Goal: Task Accomplishment & Management: Manage account settings

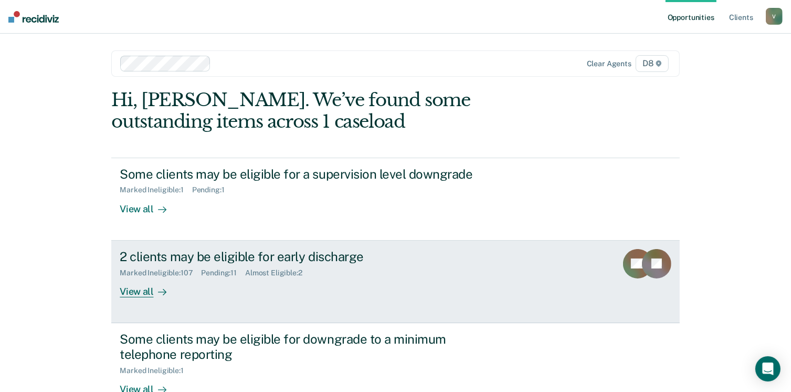
click at [139, 291] on div "View all" at bounding box center [149, 287] width 59 height 20
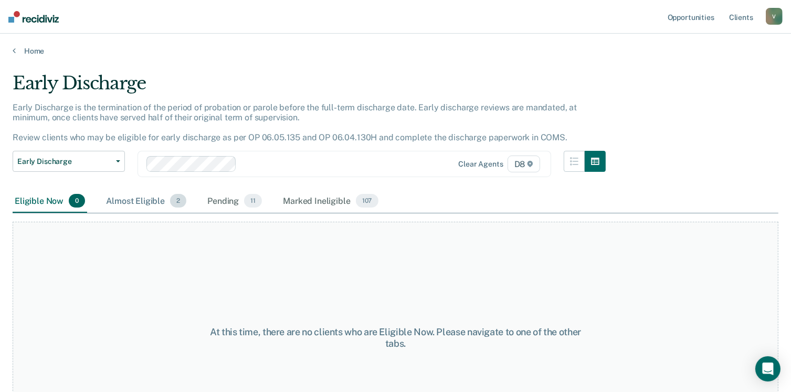
click at [143, 200] on div "Almost Eligible 2" at bounding box center [146, 201] width 85 height 23
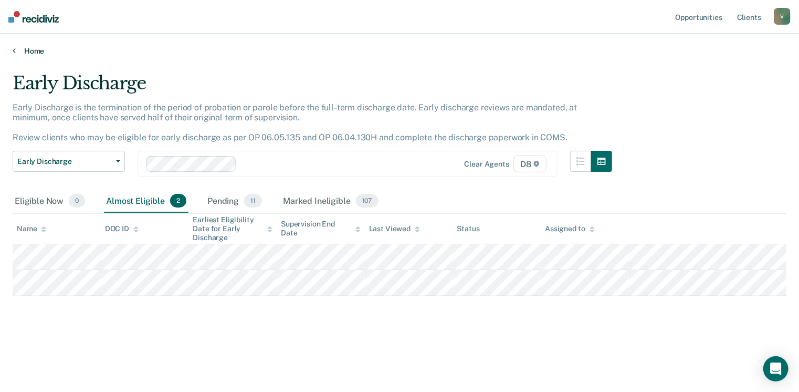
click at [24, 52] on link "Home" at bounding box center [400, 50] width 774 height 9
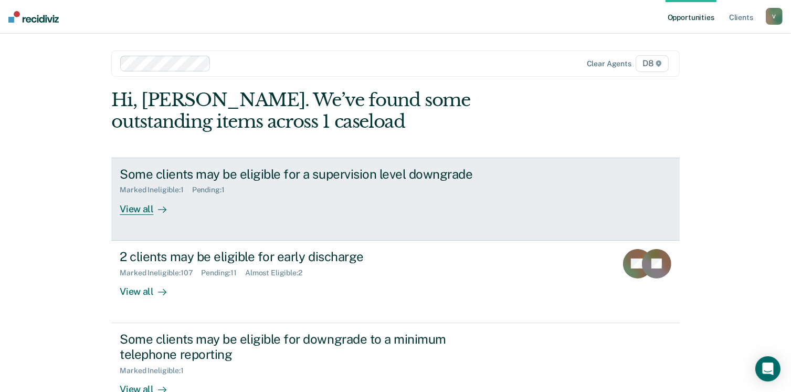
click at [140, 208] on div "View all" at bounding box center [149, 204] width 59 height 20
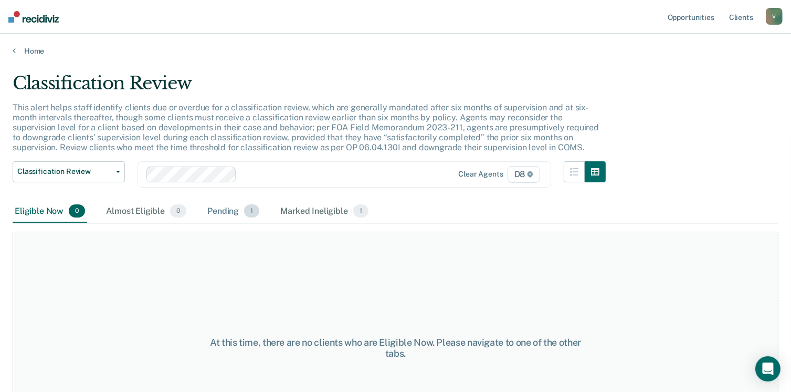
click at [216, 212] on div "Pending 1" at bounding box center [233, 211] width 56 height 23
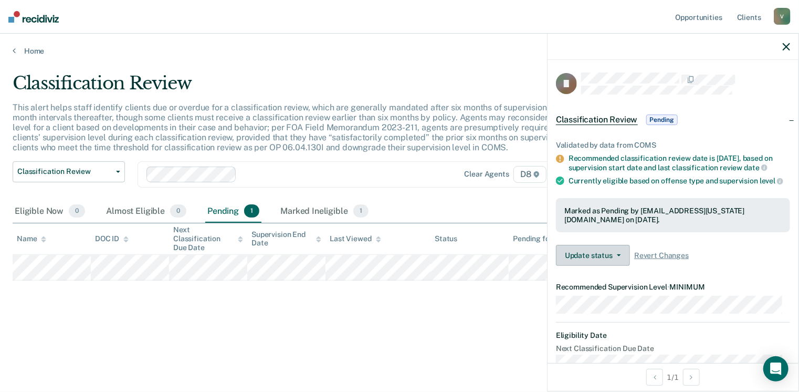
click at [623, 266] on button "Update status" at bounding box center [593, 255] width 74 height 21
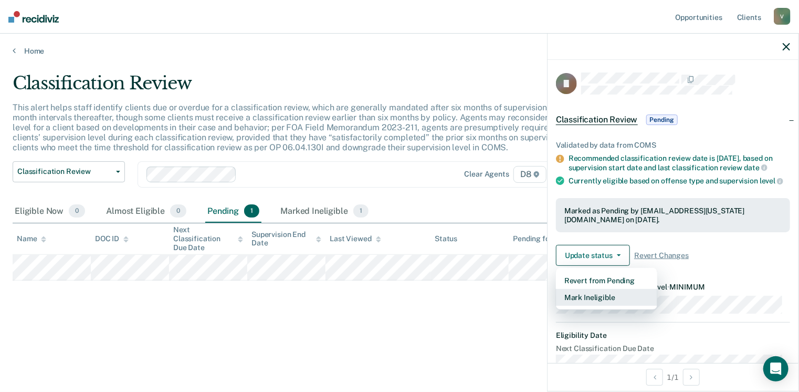
click at [604, 306] on button "Mark Ineligible" at bounding box center [606, 297] width 101 height 17
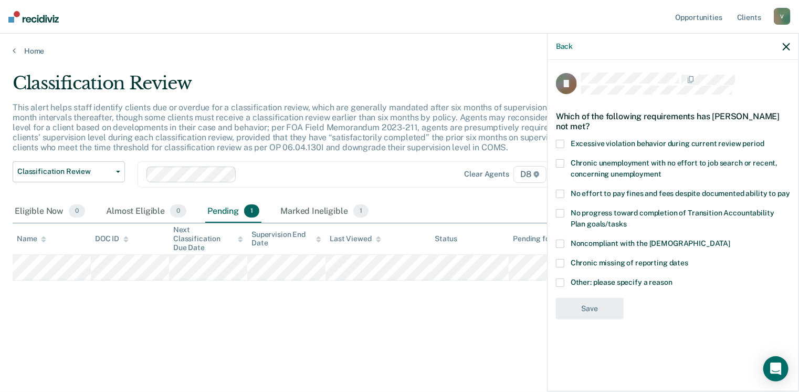
click at [563, 142] on span at bounding box center [560, 144] width 8 height 8
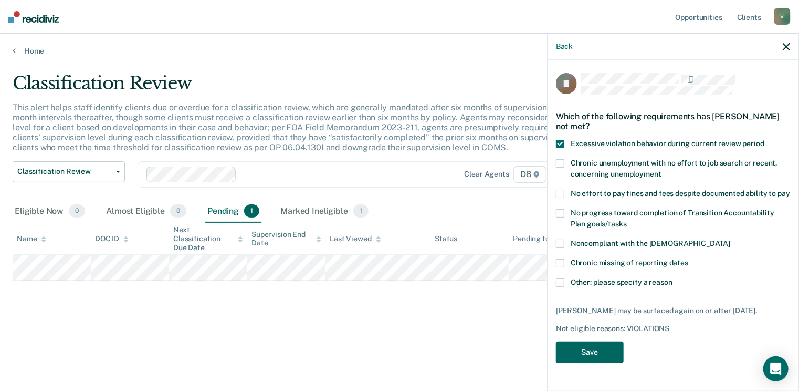
click at [589, 362] on button "Save" at bounding box center [590, 352] width 68 height 22
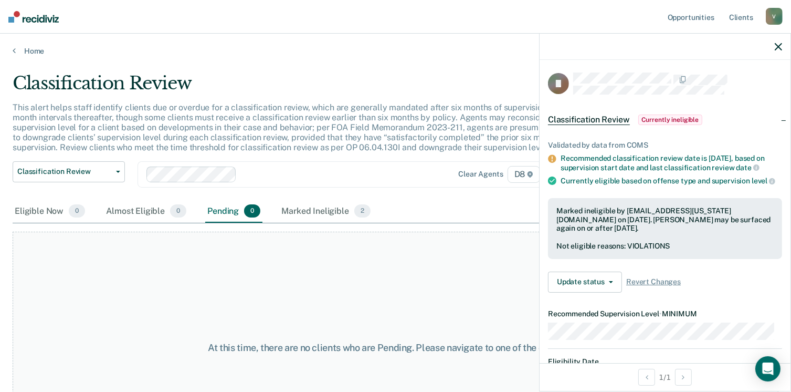
click at [419, 288] on div "At this time, there are no clients who are Pending. Please navigate to one of t…" at bounding box center [396, 348] width 766 height 232
click at [14, 47] on icon at bounding box center [14, 50] width 3 height 8
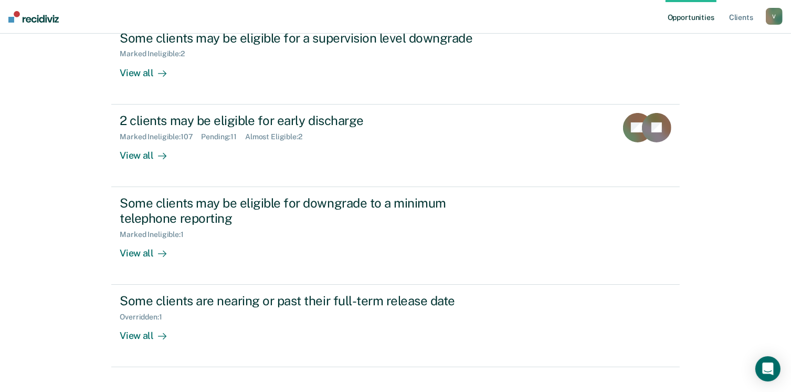
scroll to position [146, 0]
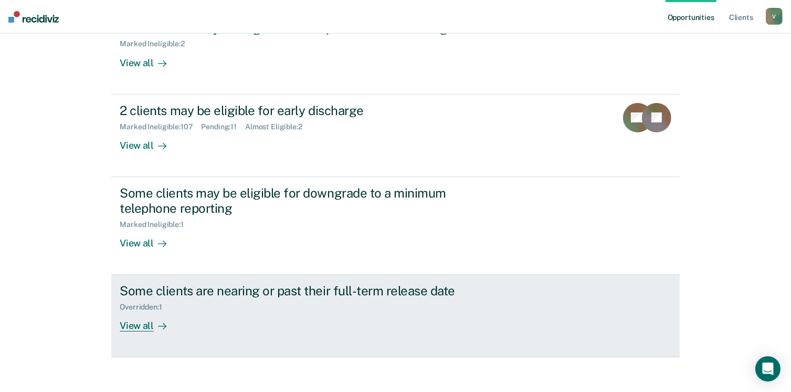
click at [130, 317] on div "View all" at bounding box center [149, 321] width 59 height 20
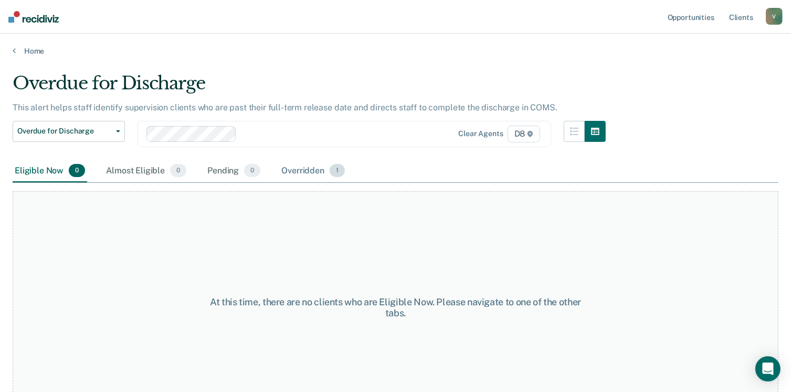
click at [293, 166] on div "Overridden 1" at bounding box center [313, 171] width 68 height 23
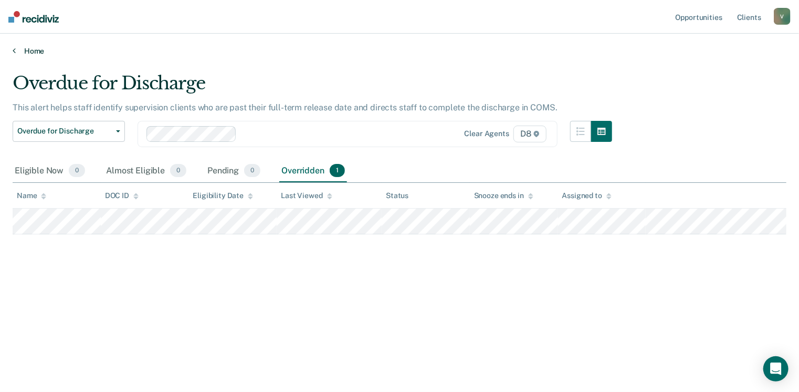
click at [35, 49] on link "Home" at bounding box center [400, 50] width 774 height 9
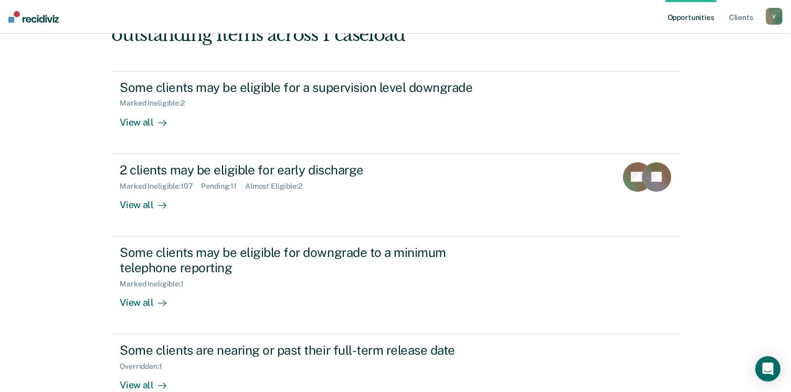
scroll to position [90, 0]
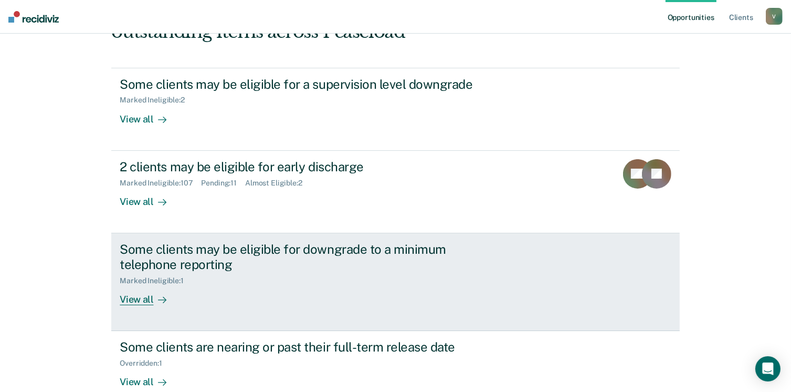
click at [145, 301] on div "View all" at bounding box center [149, 295] width 59 height 20
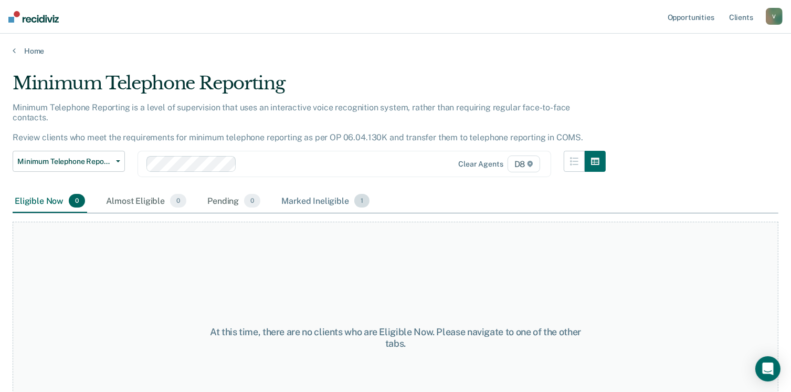
click at [325, 199] on div "Marked Ineligible 1" at bounding box center [325, 201] width 92 height 23
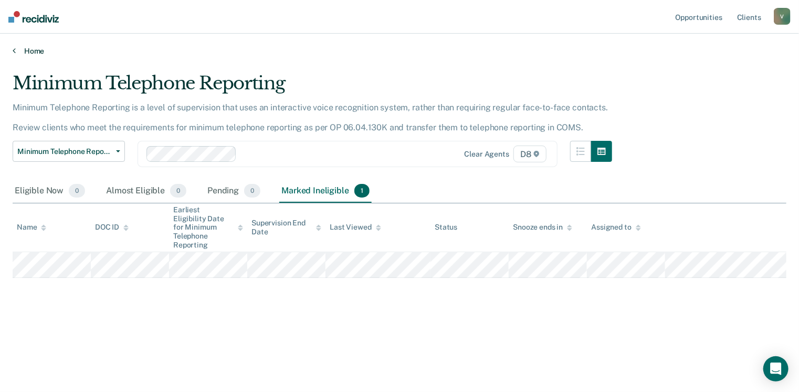
click at [18, 48] on link "Home" at bounding box center [400, 50] width 774 height 9
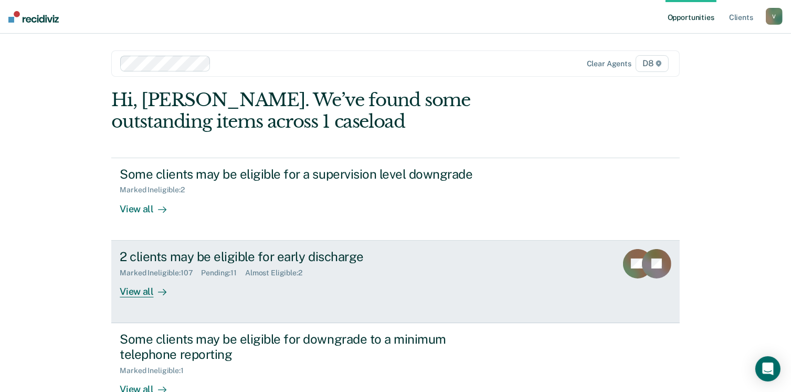
click at [128, 293] on div "View all" at bounding box center [149, 287] width 59 height 20
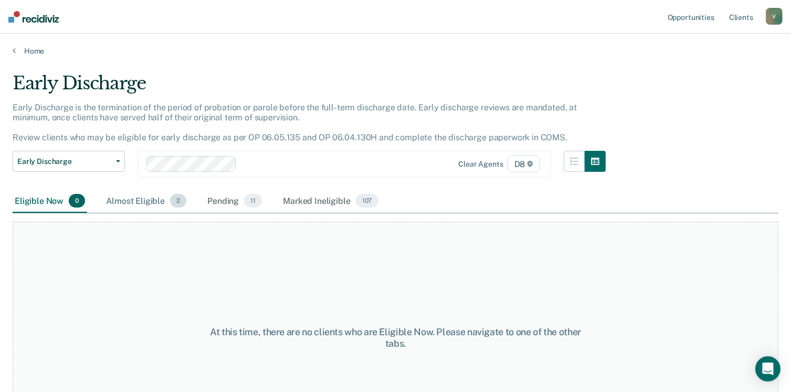
click at [140, 193] on div "Almost Eligible 2" at bounding box center [146, 201] width 85 height 23
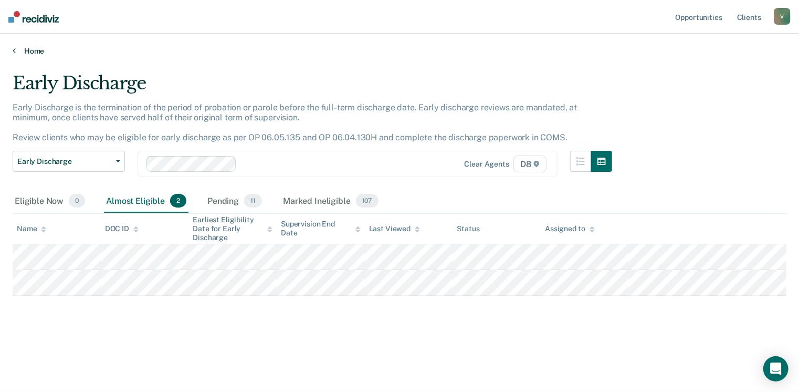
click at [28, 50] on link "Home" at bounding box center [400, 50] width 774 height 9
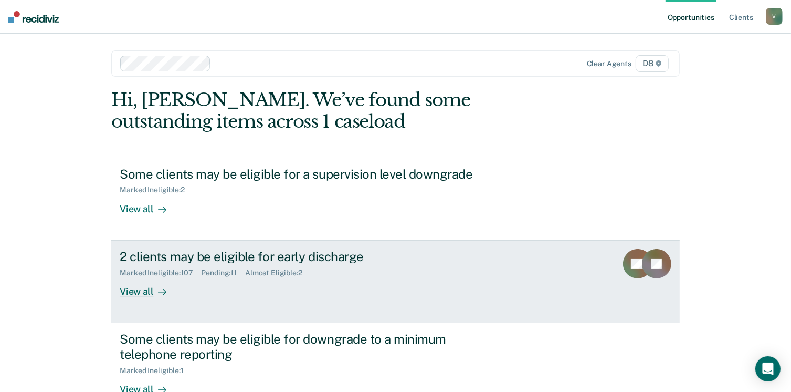
click at [133, 290] on div "View all" at bounding box center [149, 287] width 59 height 20
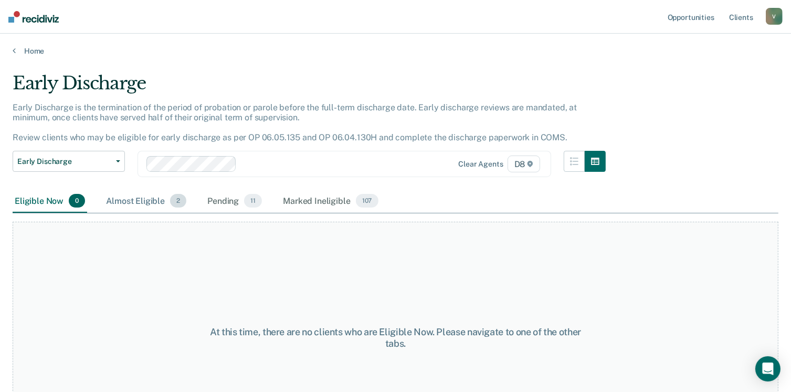
click at [140, 202] on div "Almost Eligible 2" at bounding box center [146, 201] width 85 height 23
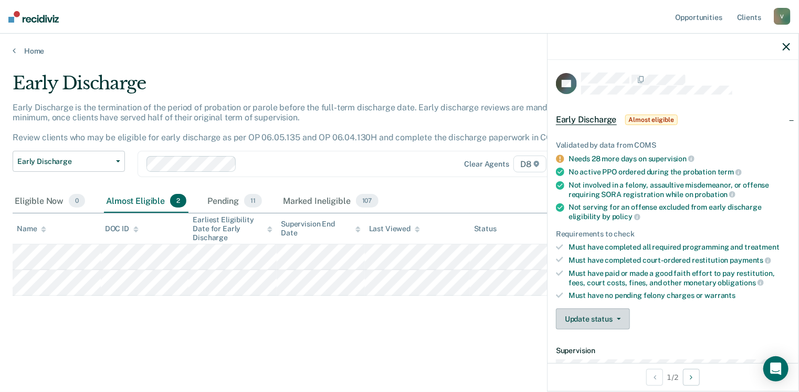
click at [610, 309] on button "Update status" at bounding box center [593, 318] width 74 height 21
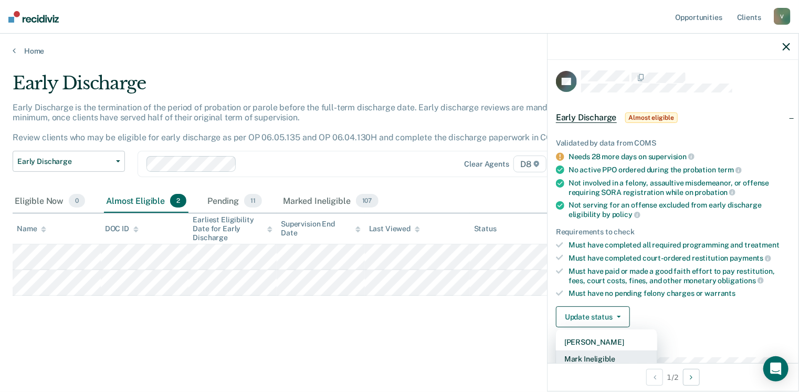
click at [604, 356] on button "Mark Ineligible" at bounding box center [606, 358] width 101 height 17
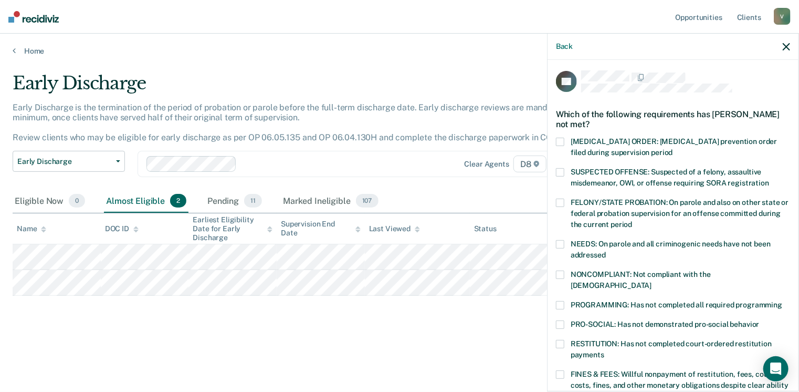
click at [559, 340] on span at bounding box center [560, 344] width 8 height 8
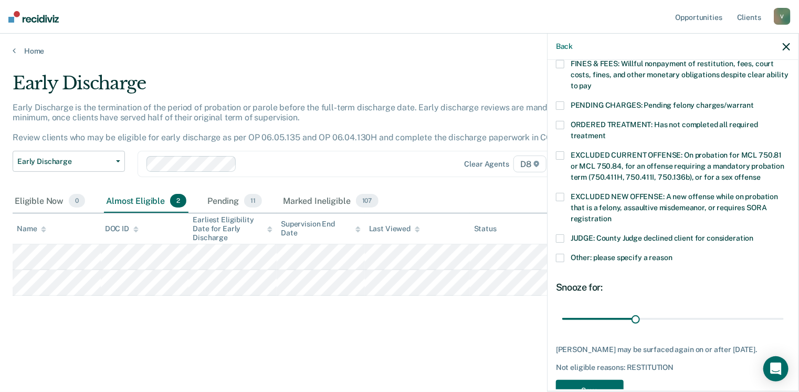
scroll to position [331, 0]
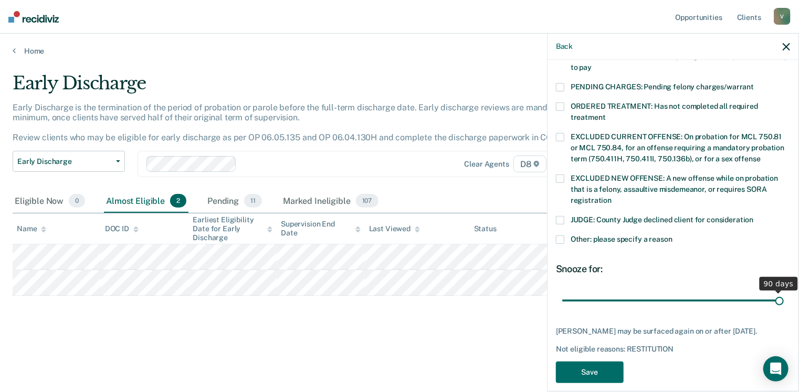
drag, startPoint x: 633, startPoint y: 289, endPoint x: 802, endPoint y: 293, distance: 169.1
type input "90"
click at [784, 293] on input "range" at bounding box center [673, 300] width 222 height 18
click at [598, 361] on button "Save" at bounding box center [590, 372] width 68 height 22
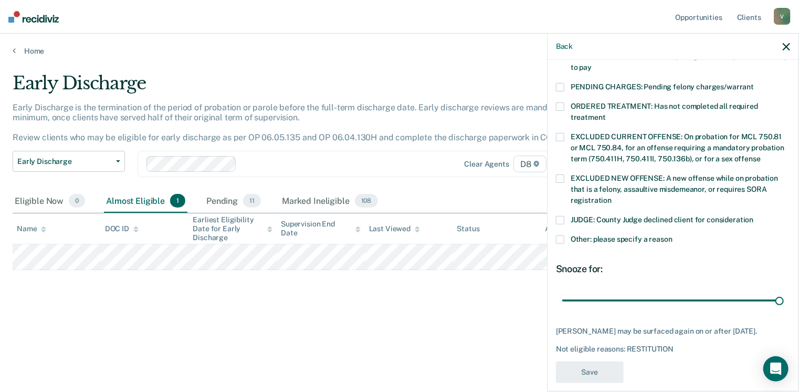
click at [387, 321] on div "Early Discharge Early Discharge is the termination of the period of probation o…" at bounding box center [400, 209] width 774 height 274
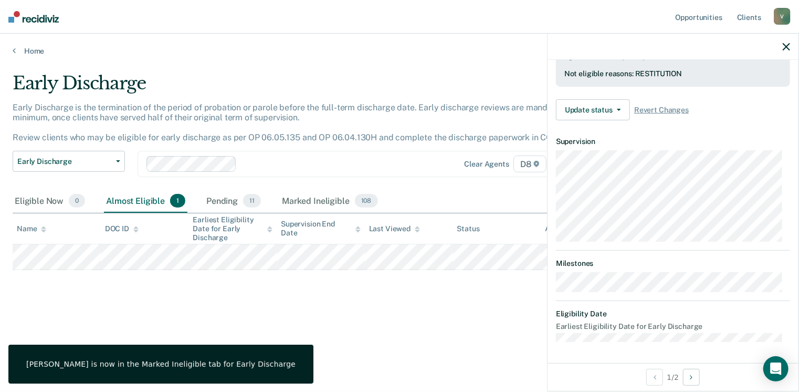
scroll to position [283, 0]
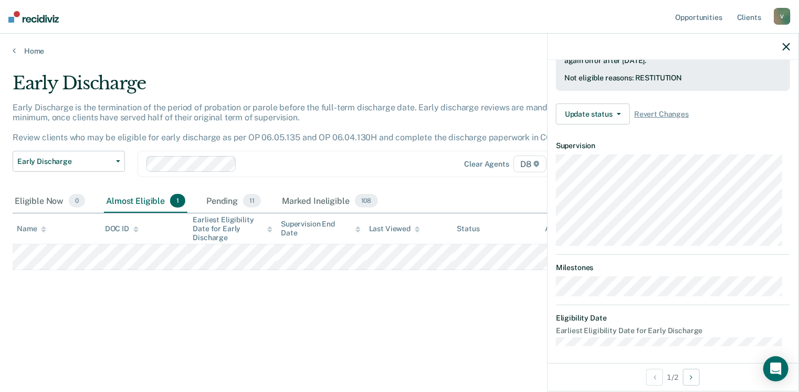
click at [226, 76] on div "Early Discharge" at bounding box center [313, 87] width 600 height 30
click at [38, 53] on link "Home" at bounding box center [400, 50] width 774 height 9
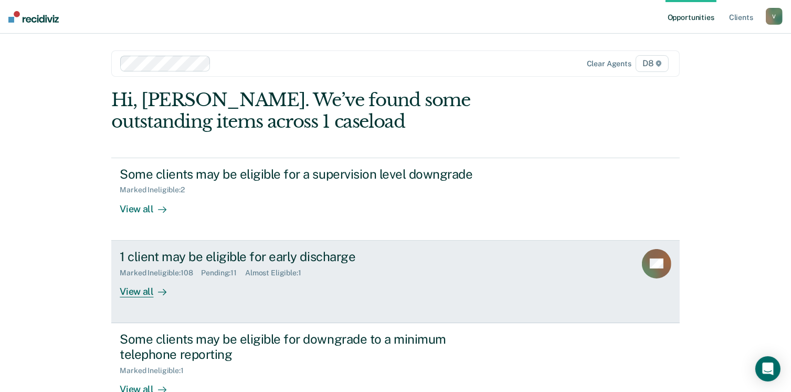
click at [146, 291] on div "View all" at bounding box center [149, 287] width 59 height 20
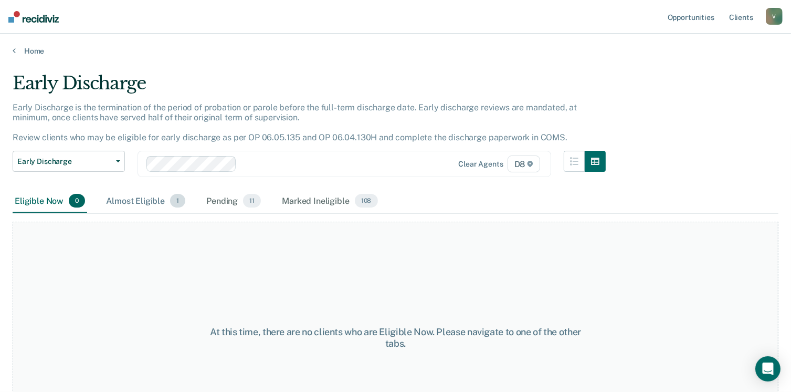
click at [152, 200] on div "Almost Eligible 1" at bounding box center [146, 201] width 84 height 23
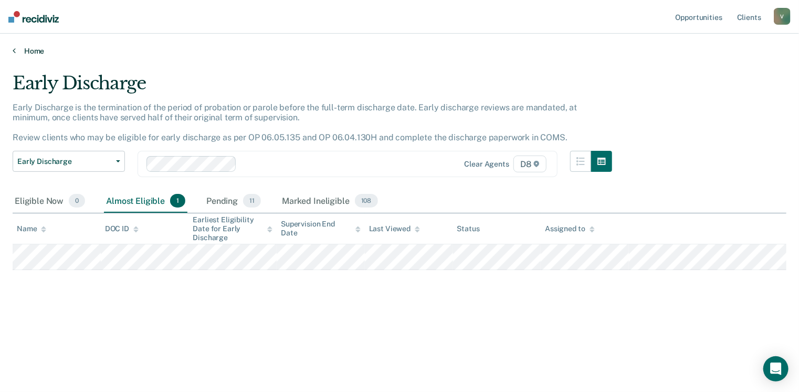
click at [34, 50] on link "Home" at bounding box center [400, 50] width 774 height 9
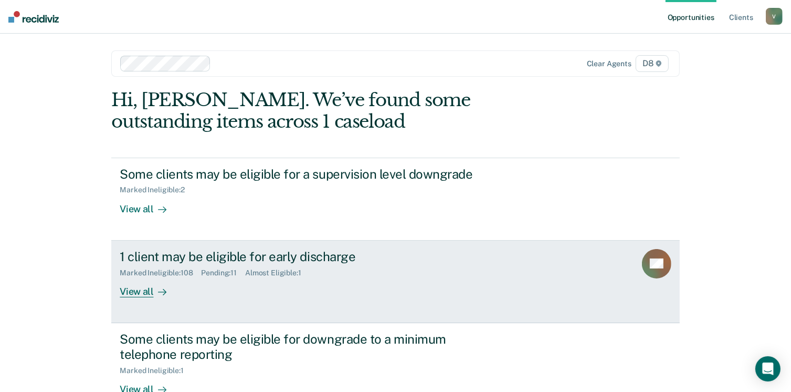
click at [139, 288] on div "View all" at bounding box center [149, 287] width 59 height 20
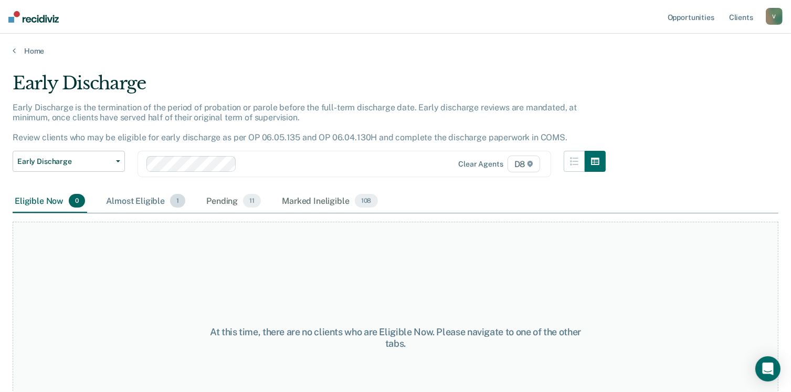
click at [156, 202] on div "Almost Eligible 1" at bounding box center [146, 201] width 84 height 23
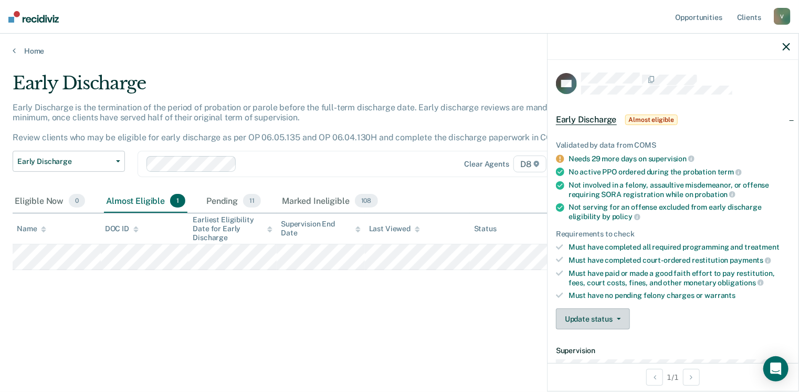
click at [578, 310] on button "Update status" at bounding box center [593, 318] width 74 height 21
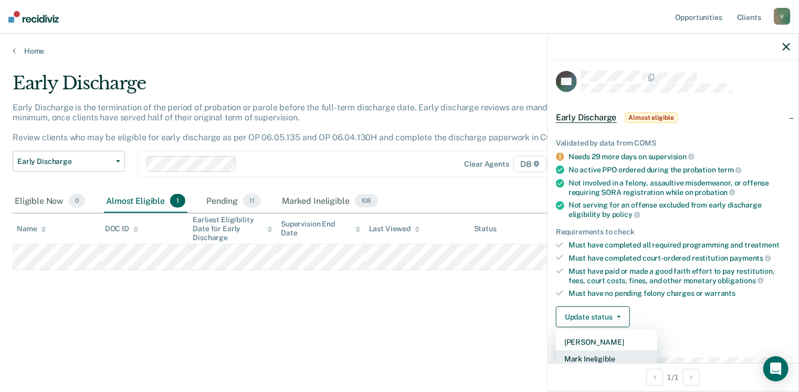
click at [611, 358] on button "Mark Ineligible" at bounding box center [606, 358] width 101 height 17
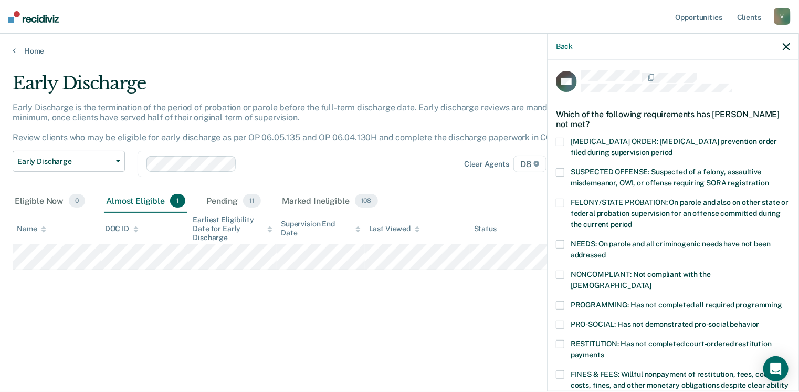
click at [562, 340] on span at bounding box center [560, 344] width 8 height 8
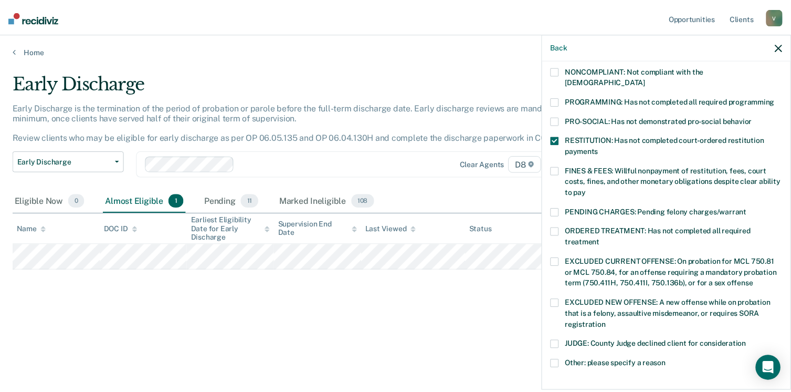
scroll to position [331, 0]
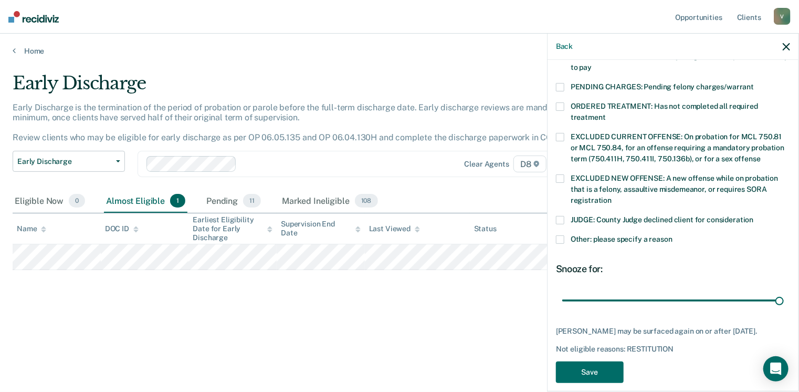
drag, startPoint x: 631, startPoint y: 289, endPoint x: 799, endPoint y: 297, distance: 167.7
type input "90"
click at [784, 297] on input "range" at bounding box center [673, 300] width 222 height 18
click at [607, 361] on button "Save" at bounding box center [590, 372] width 68 height 22
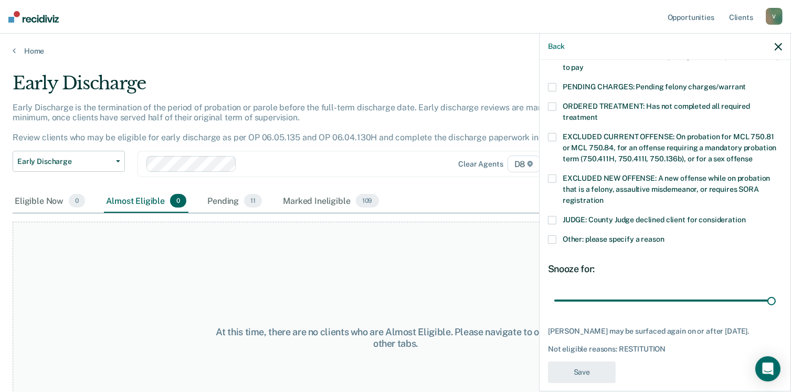
click at [366, 240] on div "At this time, there are no clients who are Almost Eligible. Please navigate to …" at bounding box center [396, 338] width 766 height 232
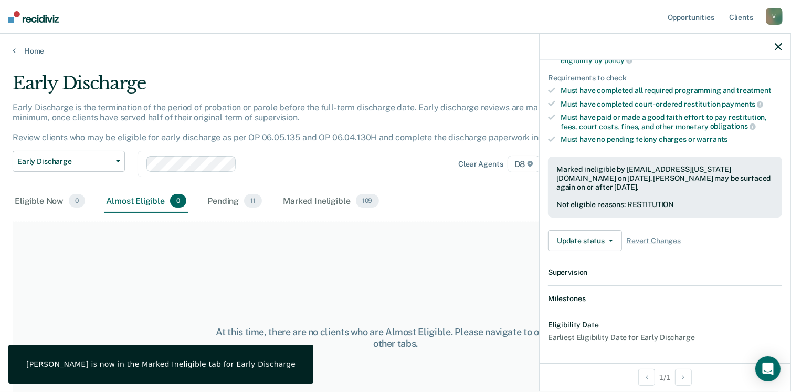
scroll to position [272, 0]
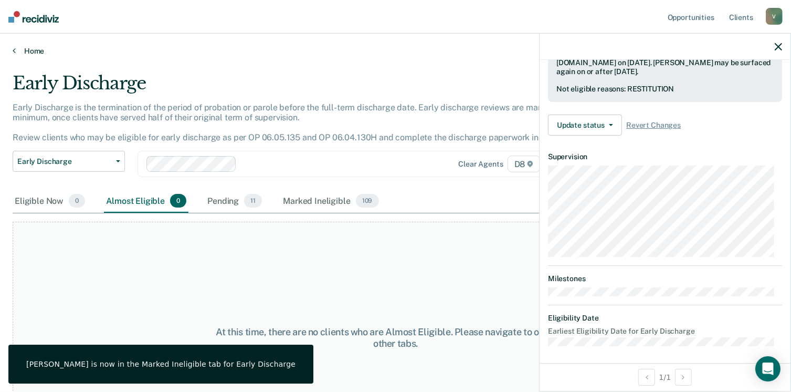
click at [35, 50] on link "Home" at bounding box center [396, 50] width 766 height 9
